Goal: Information Seeking & Learning: Find specific page/section

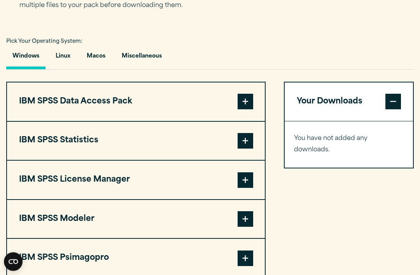
scroll to position [541, 0]
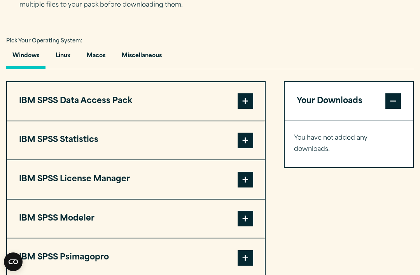
click at [147, 51] on button "Miscellaneous" at bounding box center [142, 58] width 53 height 22
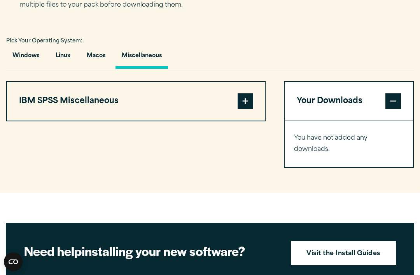
click at [252, 104] on span at bounding box center [246, 101] width 16 height 16
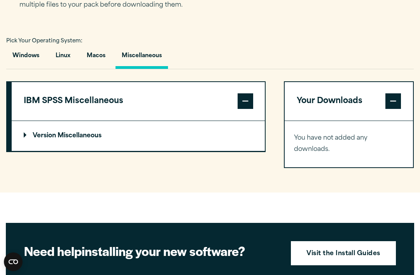
click at [67, 133] on p "Version Miscellaneous" at bounding box center [63, 136] width 78 height 6
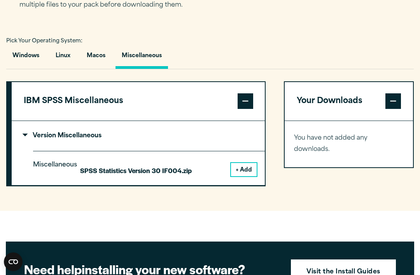
click at [160, 171] on p "SPSS Statistics Version 30 IF004.zip" at bounding box center [136, 170] width 112 height 11
click at [254, 165] on button "+ Add" at bounding box center [244, 169] width 26 height 13
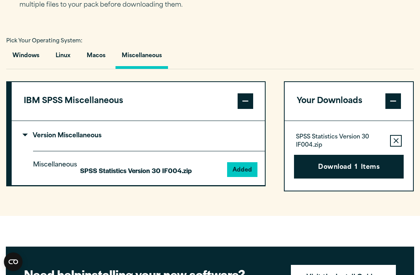
click at [401, 133] on div "SPSS Statistics Version 30 IF004.zip Remove this item from your software downlo…" at bounding box center [349, 141] width 110 height 16
click at [401, 141] on button "Remove this item from your software download list" at bounding box center [396, 141] width 12 height 12
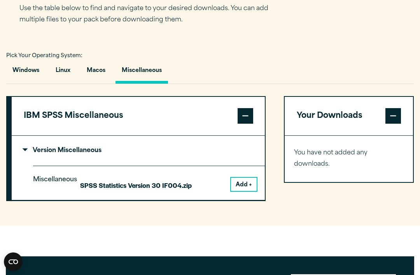
scroll to position [526, 0]
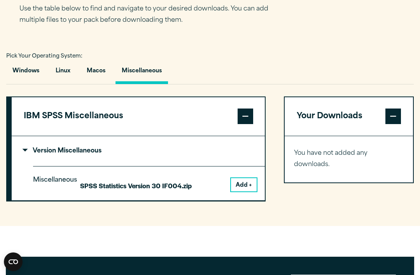
click at [99, 68] on button "Macos" at bounding box center [96, 73] width 31 height 22
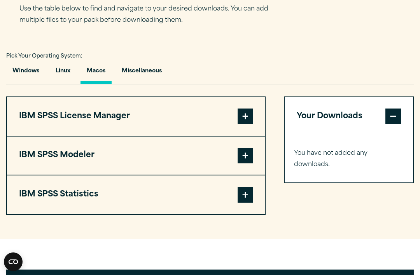
click at [61, 64] on button "Linux" at bounding box center [62, 73] width 27 height 22
click at [23, 74] on button "Windows" at bounding box center [25, 73] width 39 height 22
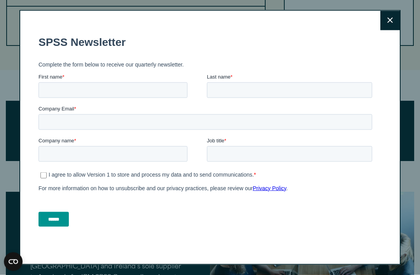
scroll to position [815, 0]
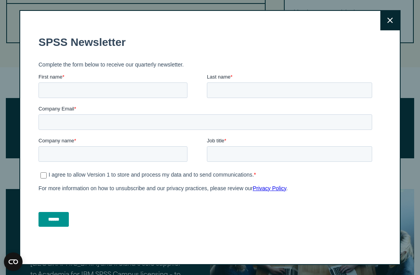
click at [387, 30] on button "Close" at bounding box center [390, 20] width 19 height 19
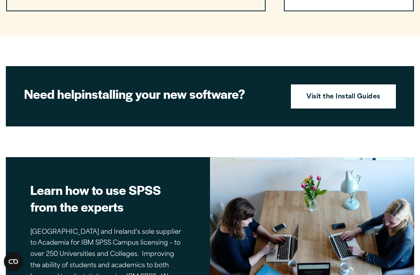
scroll to position [847, 0]
click at [359, 92] on strong "Visit the Install Guides" at bounding box center [344, 97] width 74 height 10
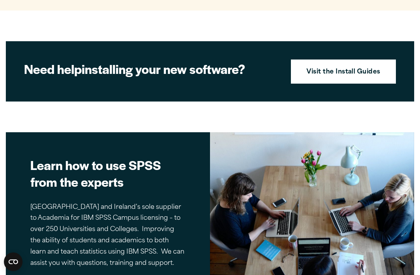
click at [341, 70] on strong "Visit the Install Guides" at bounding box center [344, 72] width 74 height 10
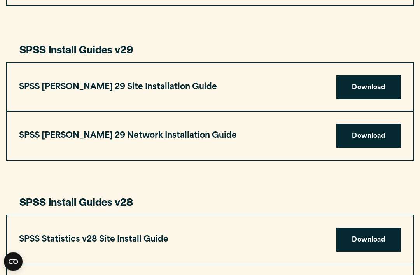
scroll to position [885, 0]
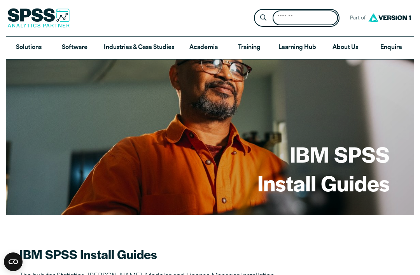
click at [306, 19] on input "Search for:" at bounding box center [305, 18] width 65 height 15
type input "****"
click at [264, 18] on button "Submit Site Search" at bounding box center [263, 18] width 14 height 14
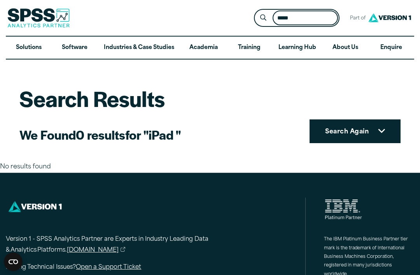
click at [313, 19] on input "****" at bounding box center [305, 18] width 65 height 15
click at [288, 17] on input "****" at bounding box center [305, 18] width 65 height 15
click at [283, 15] on input "****" at bounding box center [305, 18] width 65 height 15
type input "******"
click at [264, 18] on button "Submit Site Search" at bounding box center [263, 18] width 14 height 14
